Goal: Check status: Check status

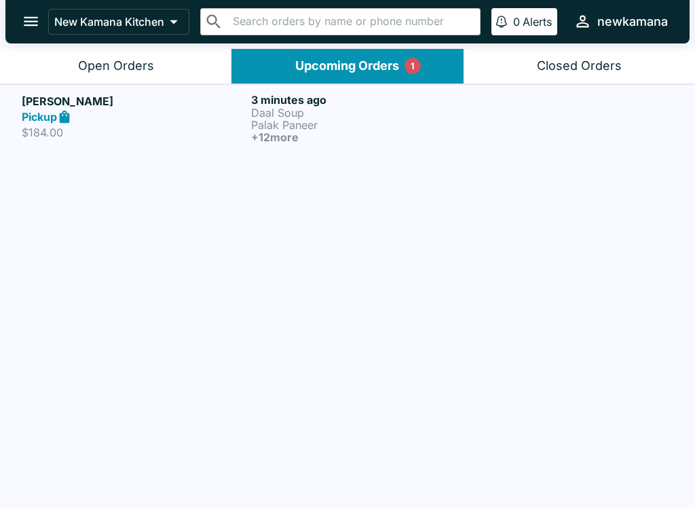
click at [359, 74] on button "Upcoming Orders 1" at bounding box center [348, 66] width 232 height 35
click at [303, 115] on p "Daal Soup" at bounding box center [363, 113] width 224 height 12
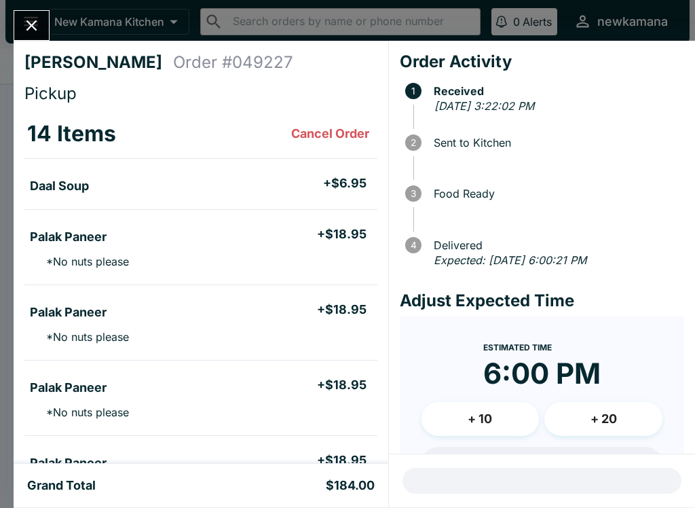
click at [31, 19] on icon "Close" at bounding box center [31, 25] width 18 height 18
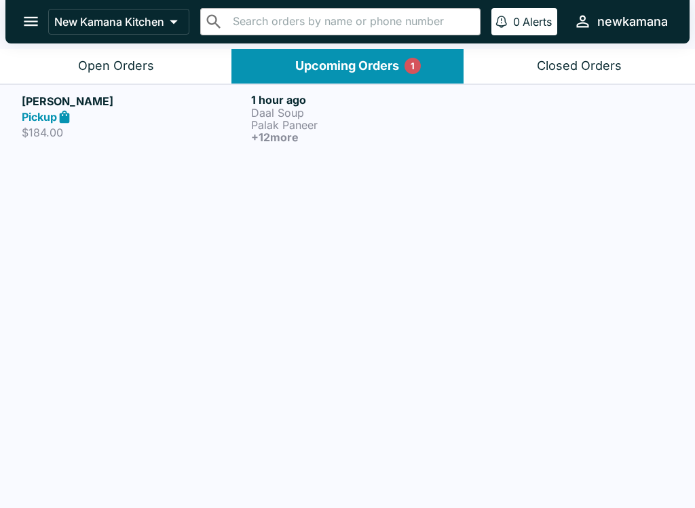
click at [282, 143] on h6 "+ 12 more" at bounding box center [363, 137] width 224 height 12
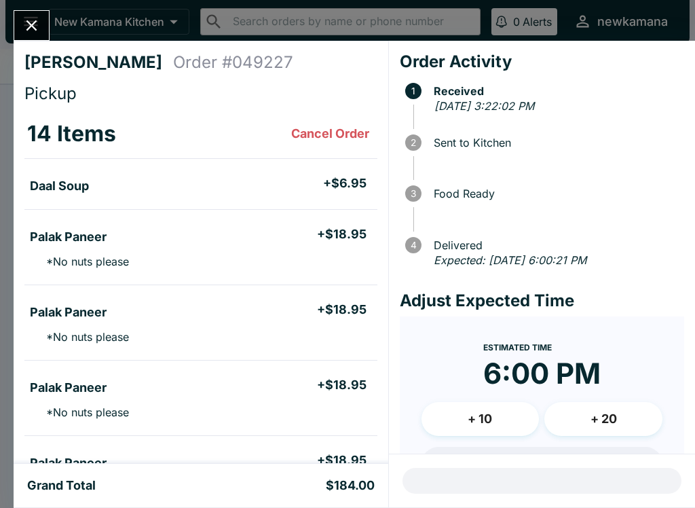
click at [31, 24] on icon "Close" at bounding box center [31, 25] width 11 height 11
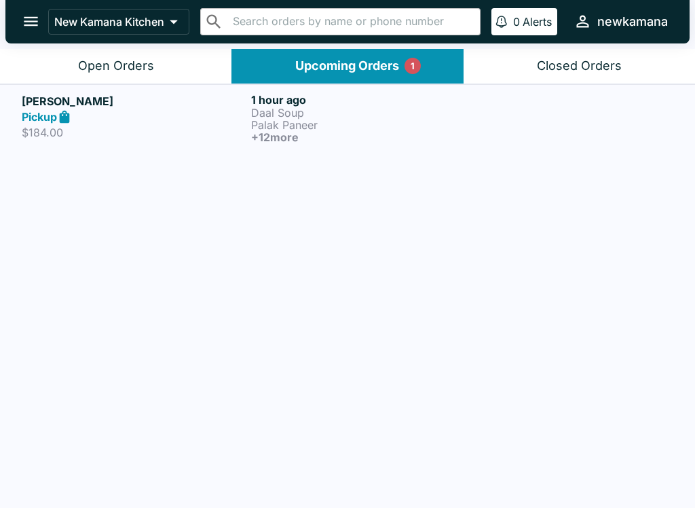
click at [94, 58] on div "Open Orders" at bounding box center [116, 66] width 76 height 16
